Goal: Task Accomplishment & Management: Manage account settings

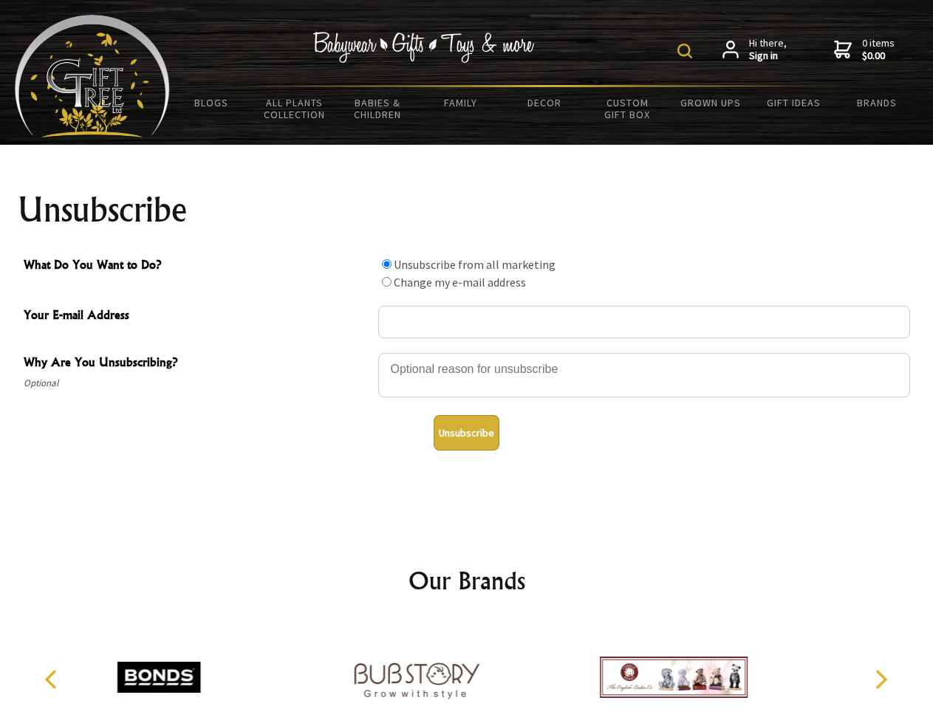
click at [687, 51] on img at bounding box center [684, 51] width 15 height 15
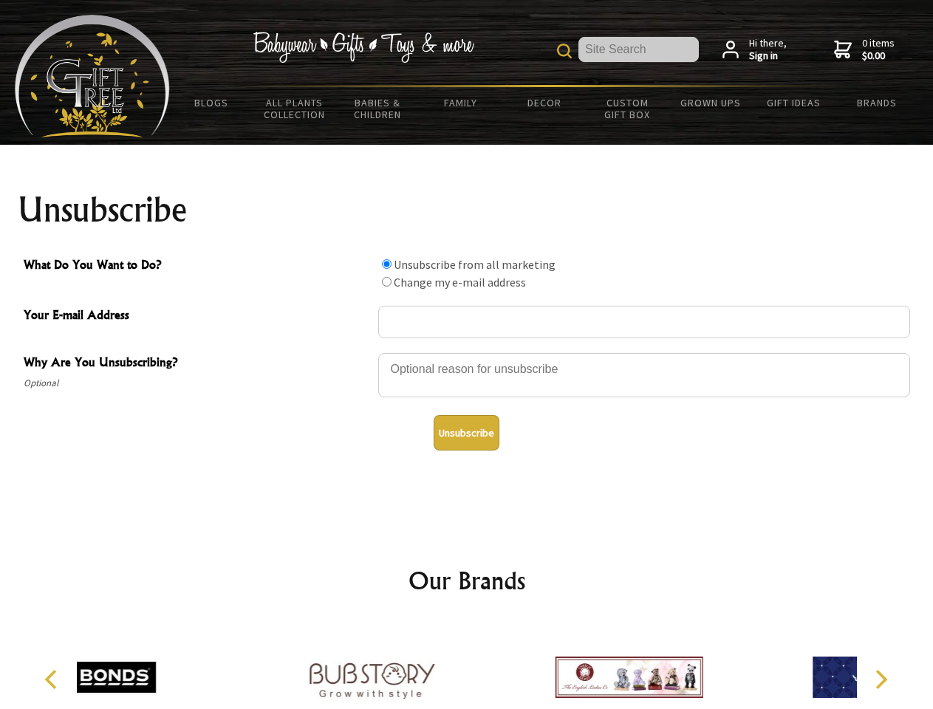
click at [467, 352] on div at bounding box center [644, 378] width 532 height 52
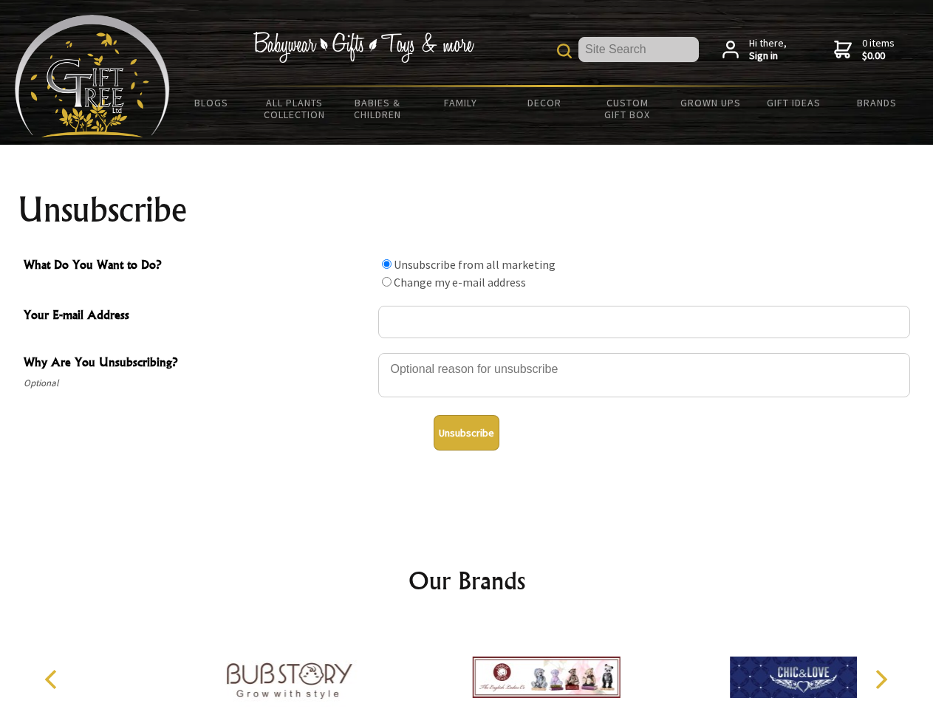
click at [386, 264] on input "What Do You Want to Do?" at bounding box center [387, 264] width 10 height 10
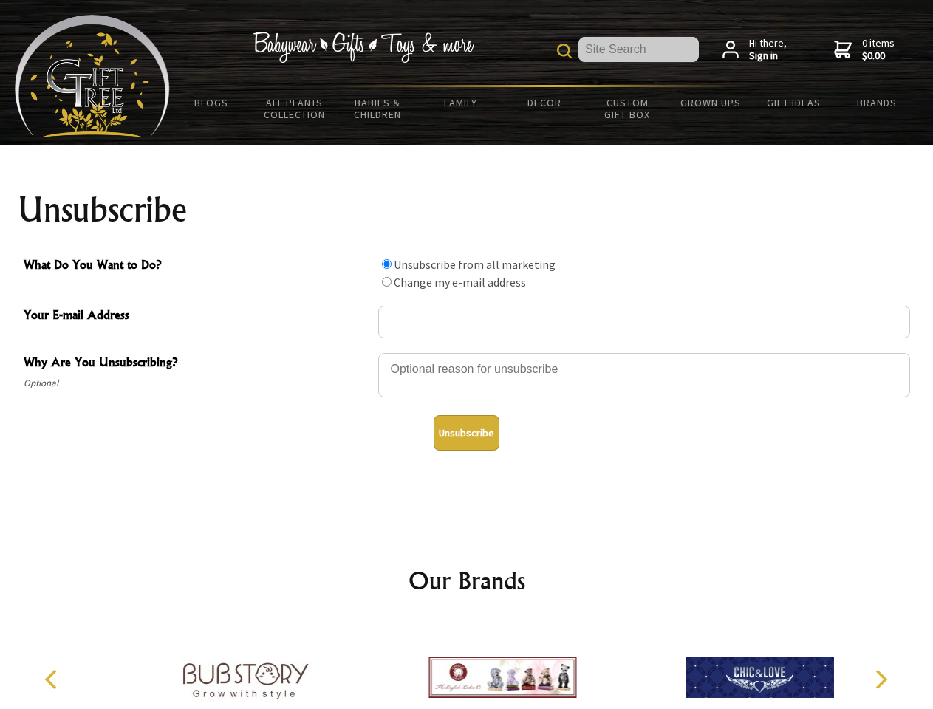
click at [386, 281] on input "What Do You Want to Do?" at bounding box center [387, 282] width 10 height 10
radio input "true"
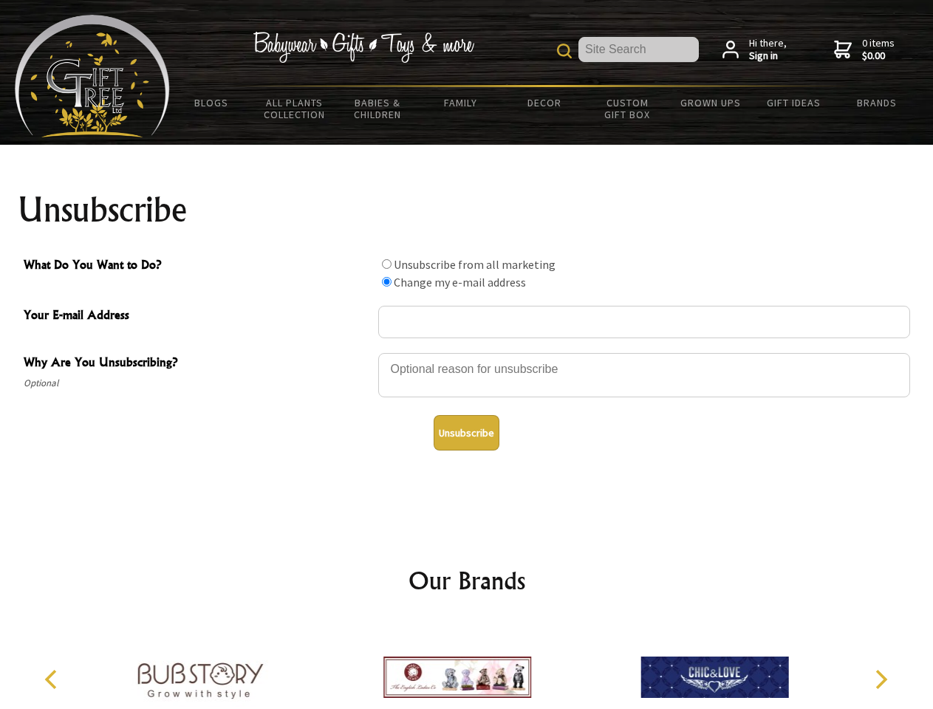
click at [466, 433] on button "Unsubscribe" at bounding box center [467, 432] width 66 height 35
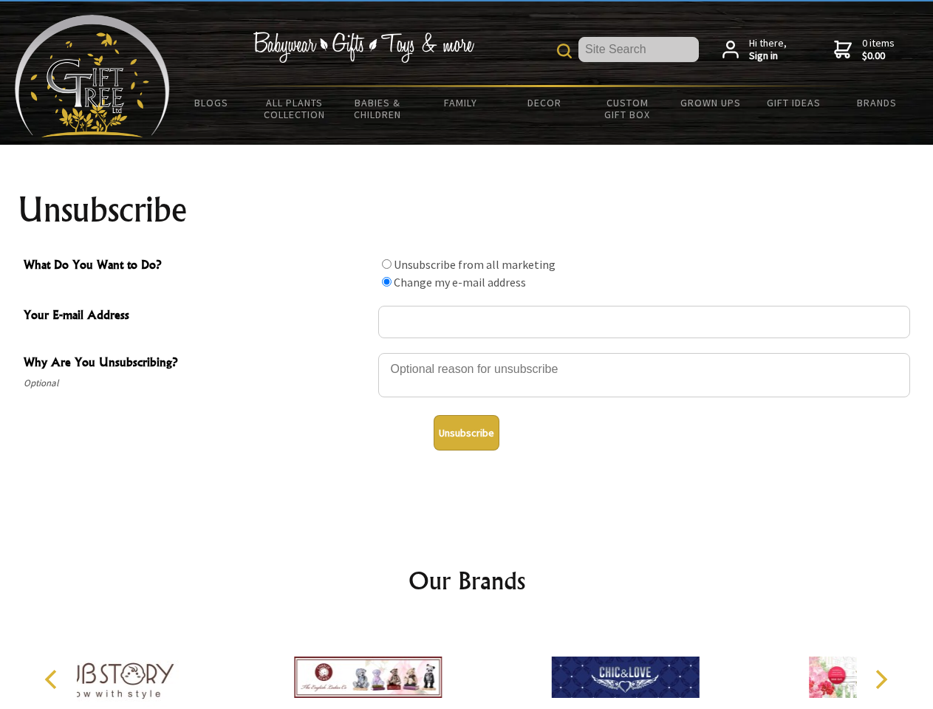
click at [467, 666] on div at bounding box center [367, 679] width 257 height 115
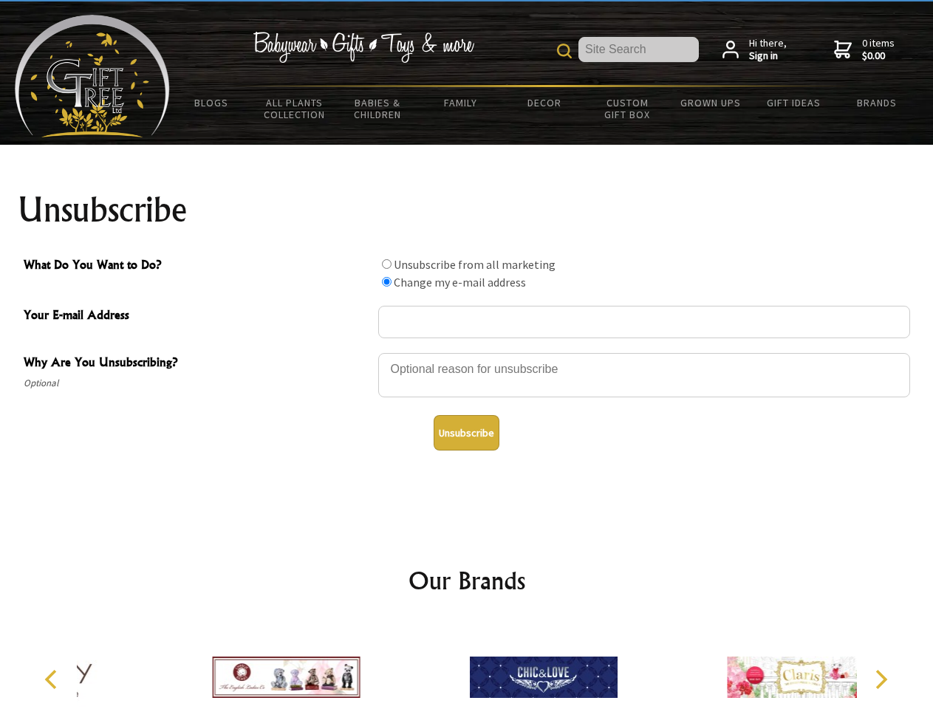
click at [53, 680] on icon "Previous" at bounding box center [52, 679] width 19 height 19
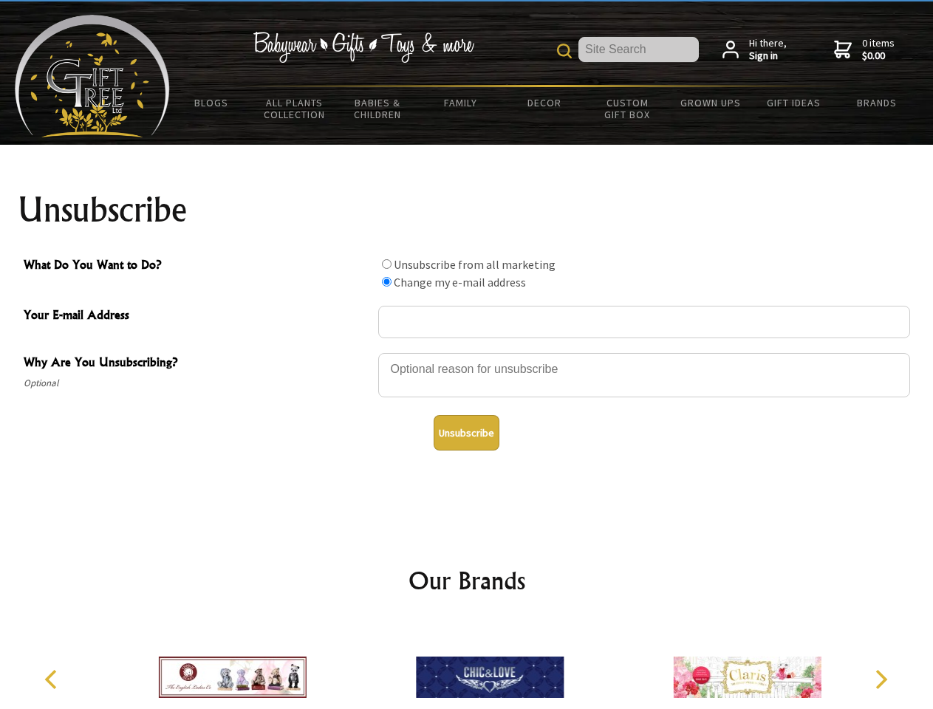
click at [880, 680] on icon "Next" at bounding box center [879, 679] width 19 height 19
